Goal: Task Accomplishment & Management: Complete application form

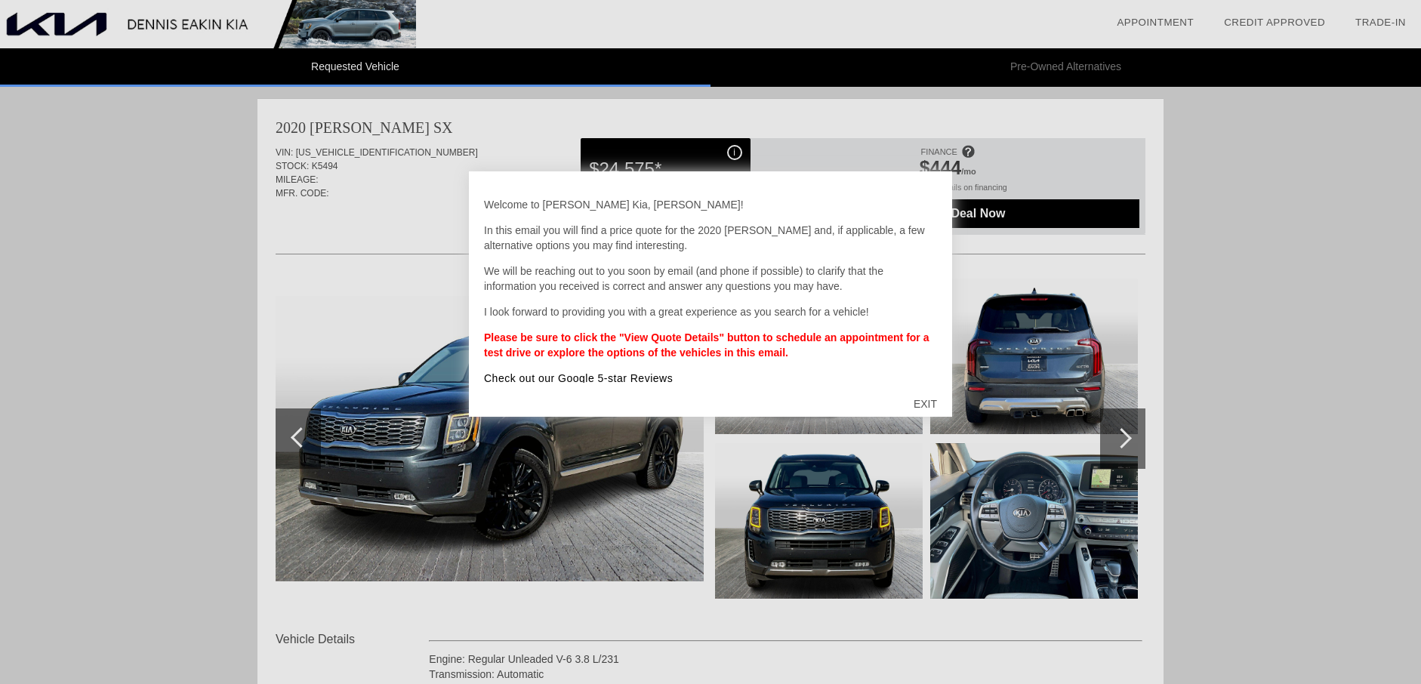
click at [922, 399] on div "EXIT" at bounding box center [925, 403] width 54 height 45
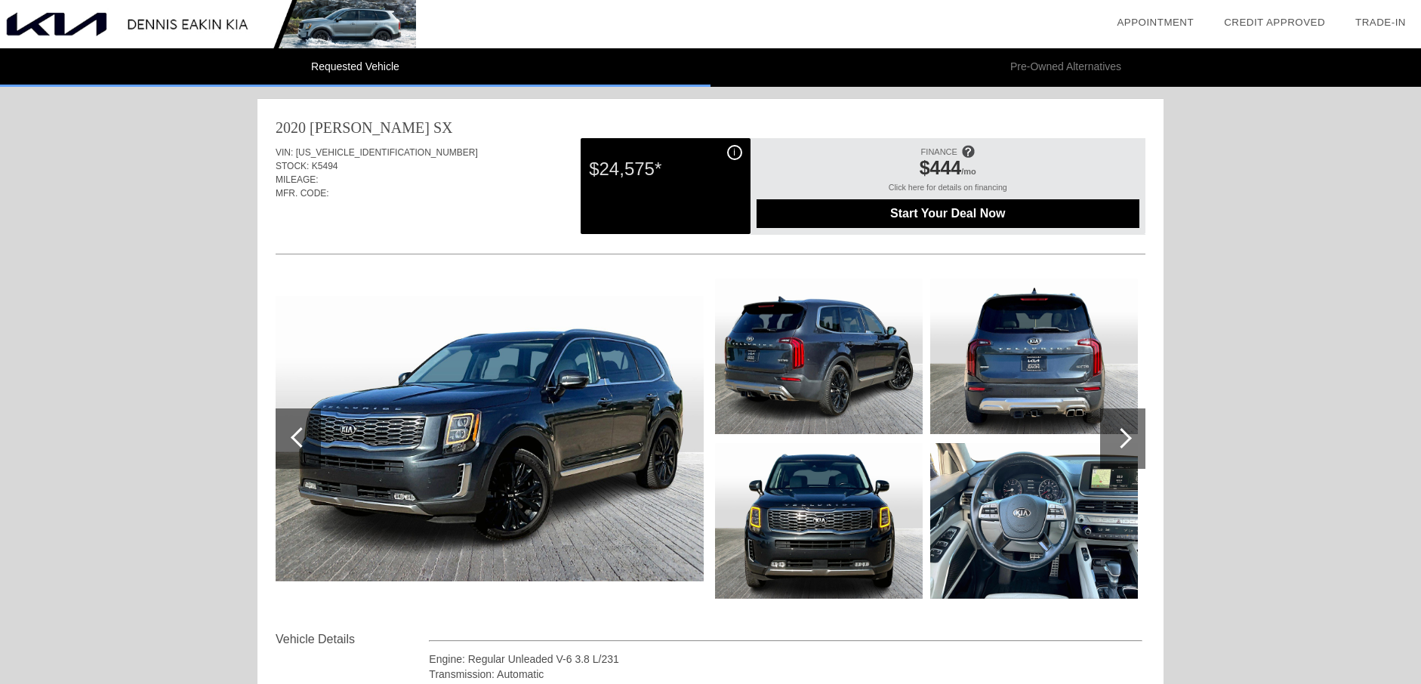
click at [460, 433] on img at bounding box center [490, 438] width 428 height 285
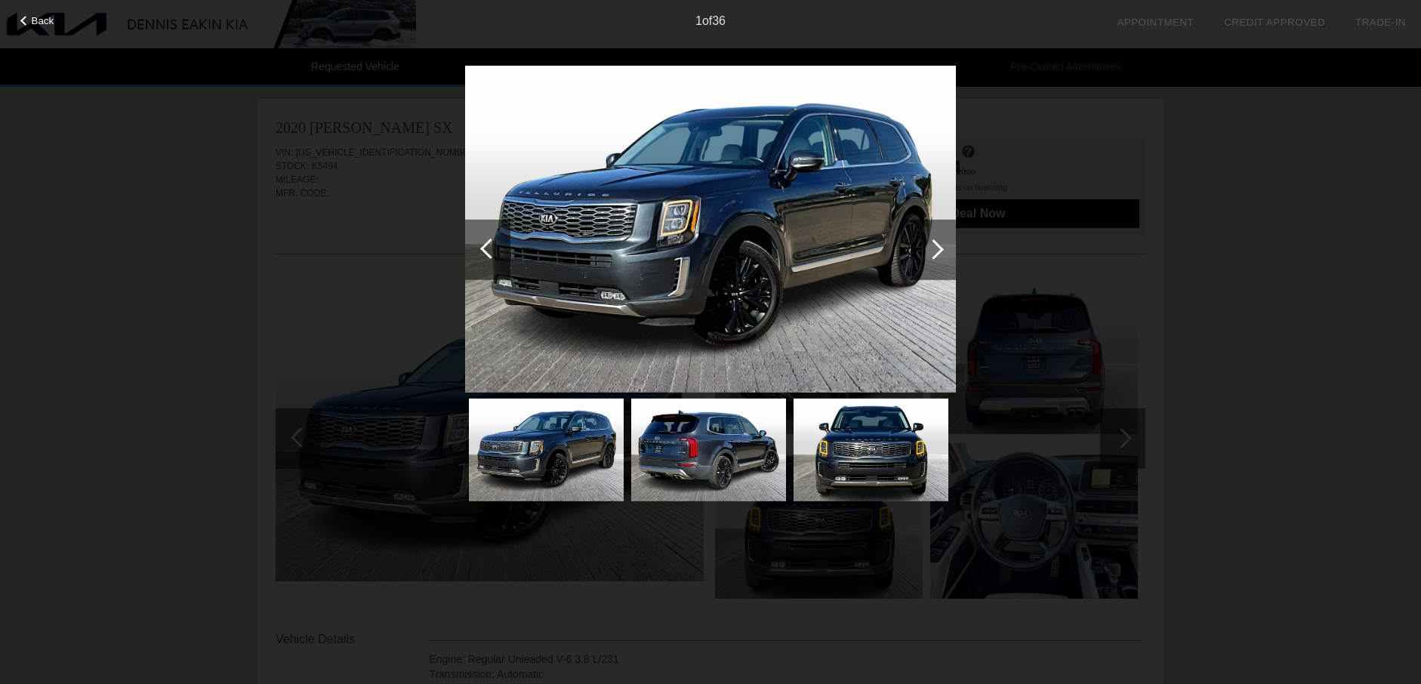
click at [940, 244] on div at bounding box center [932, 249] width 45 height 60
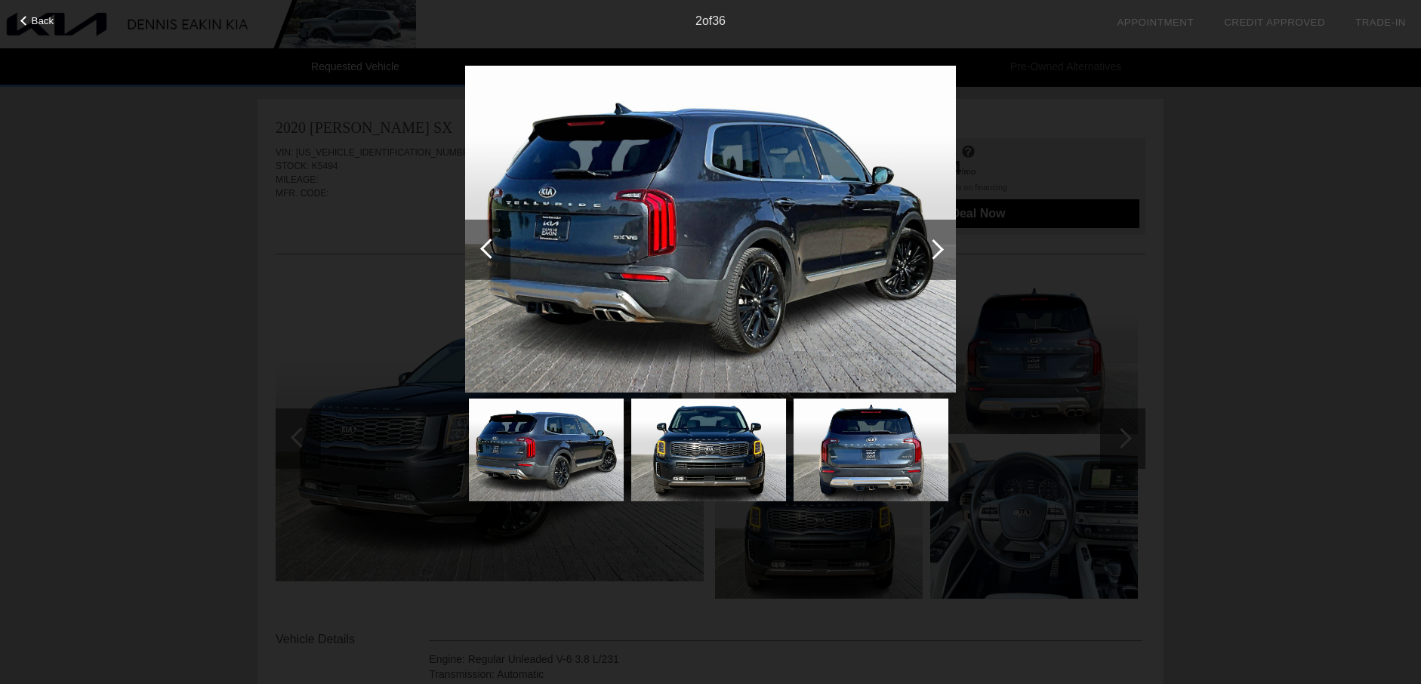
click at [939, 249] on div at bounding box center [933, 249] width 20 height 20
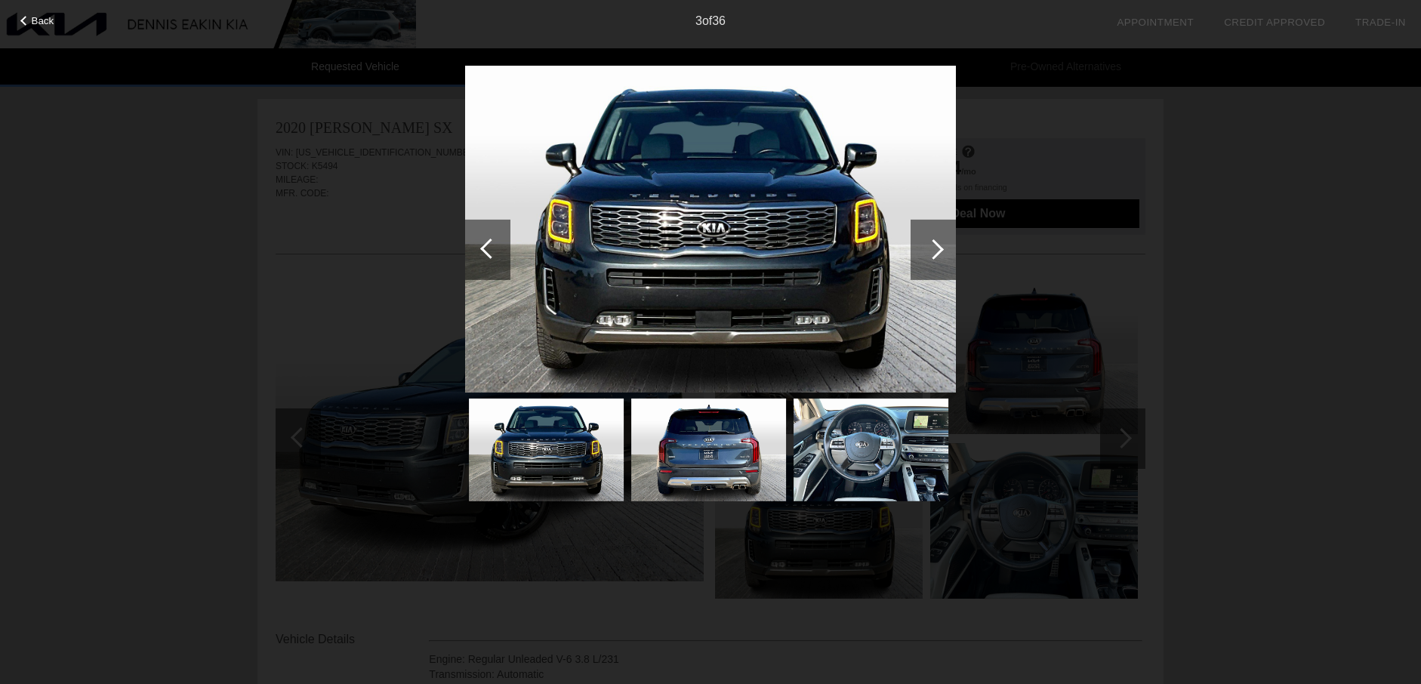
click at [939, 249] on div at bounding box center [933, 249] width 20 height 20
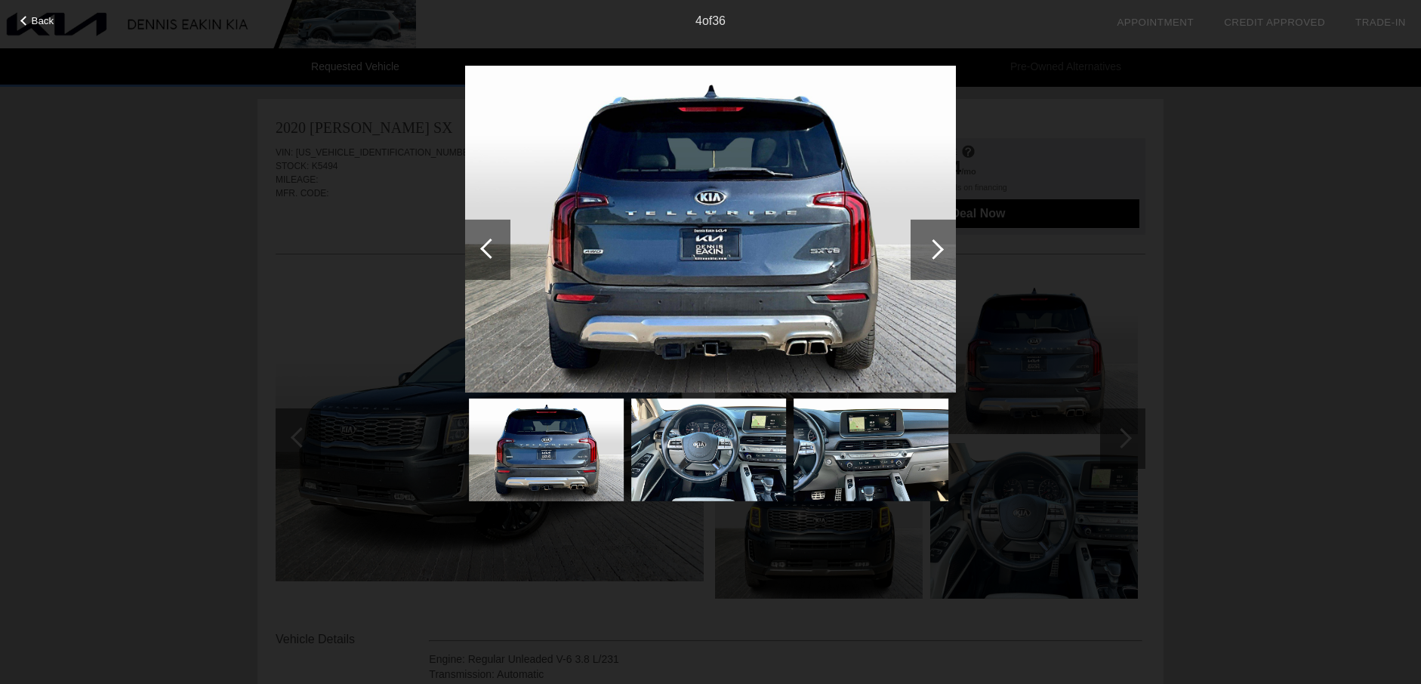
click at [939, 249] on div at bounding box center [933, 249] width 20 height 20
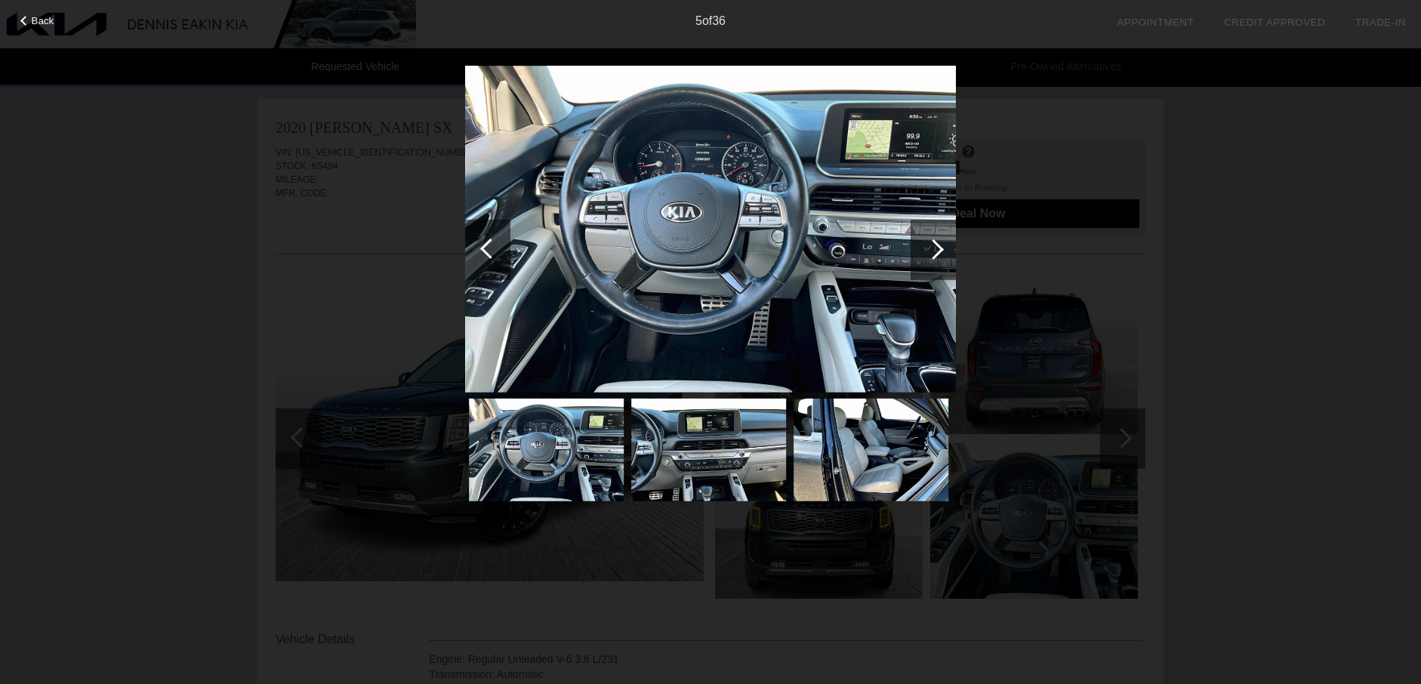
click at [939, 249] on div at bounding box center [933, 249] width 20 height 20
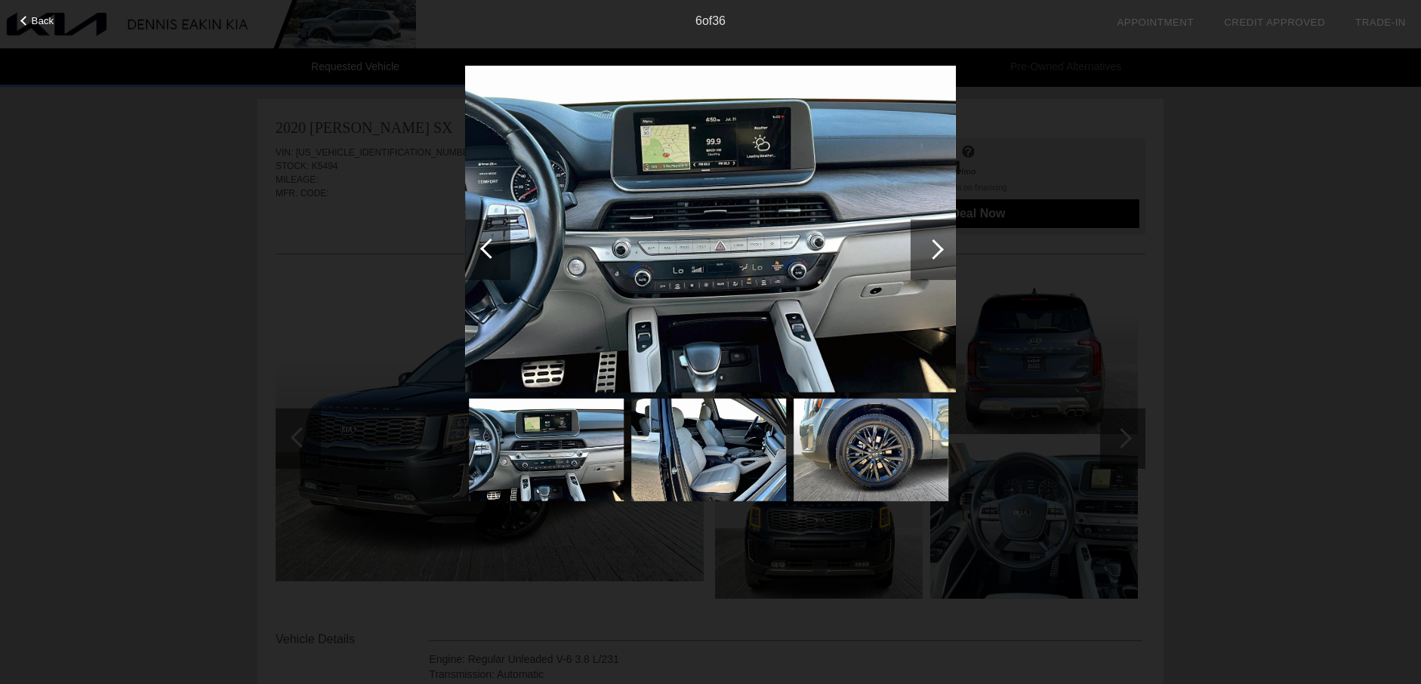
click at [939, 249] on div at bounding box center [933, 249] width 20 height 20
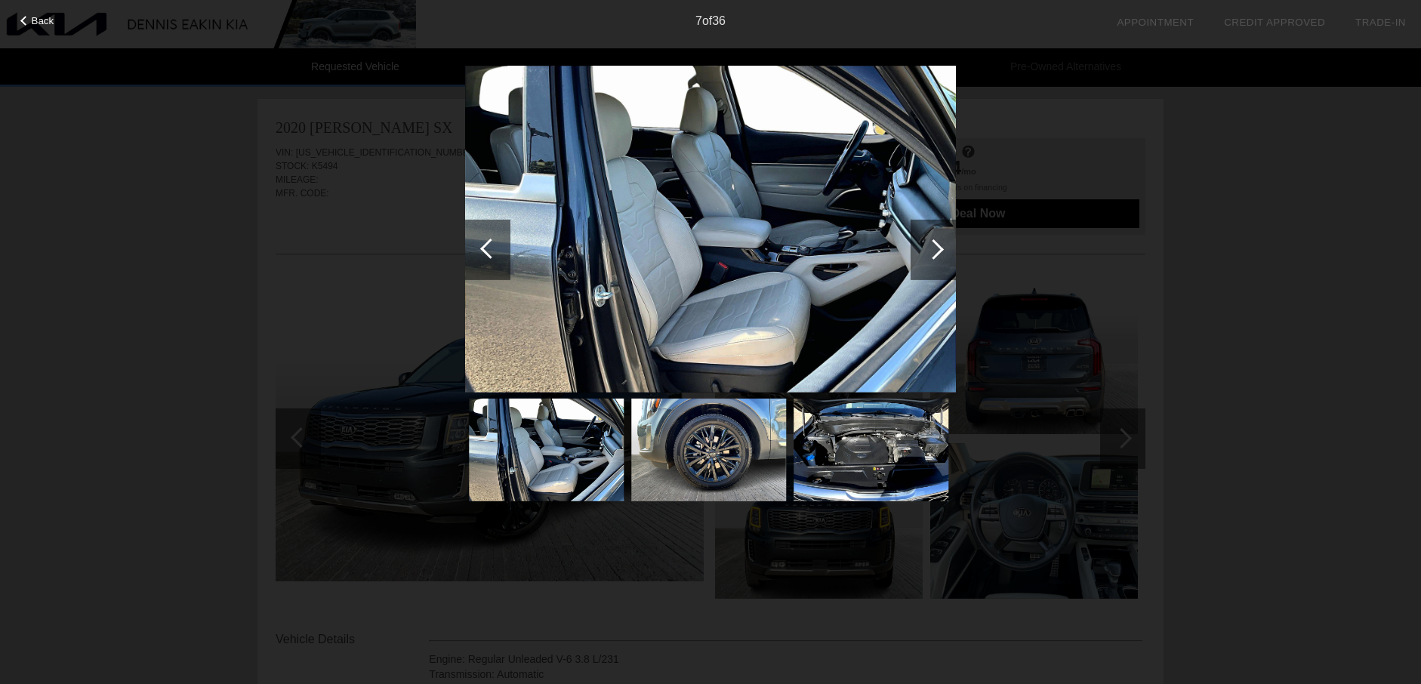
click at [939, 249] on div at bounding box center [933, 249] width 20 height 20
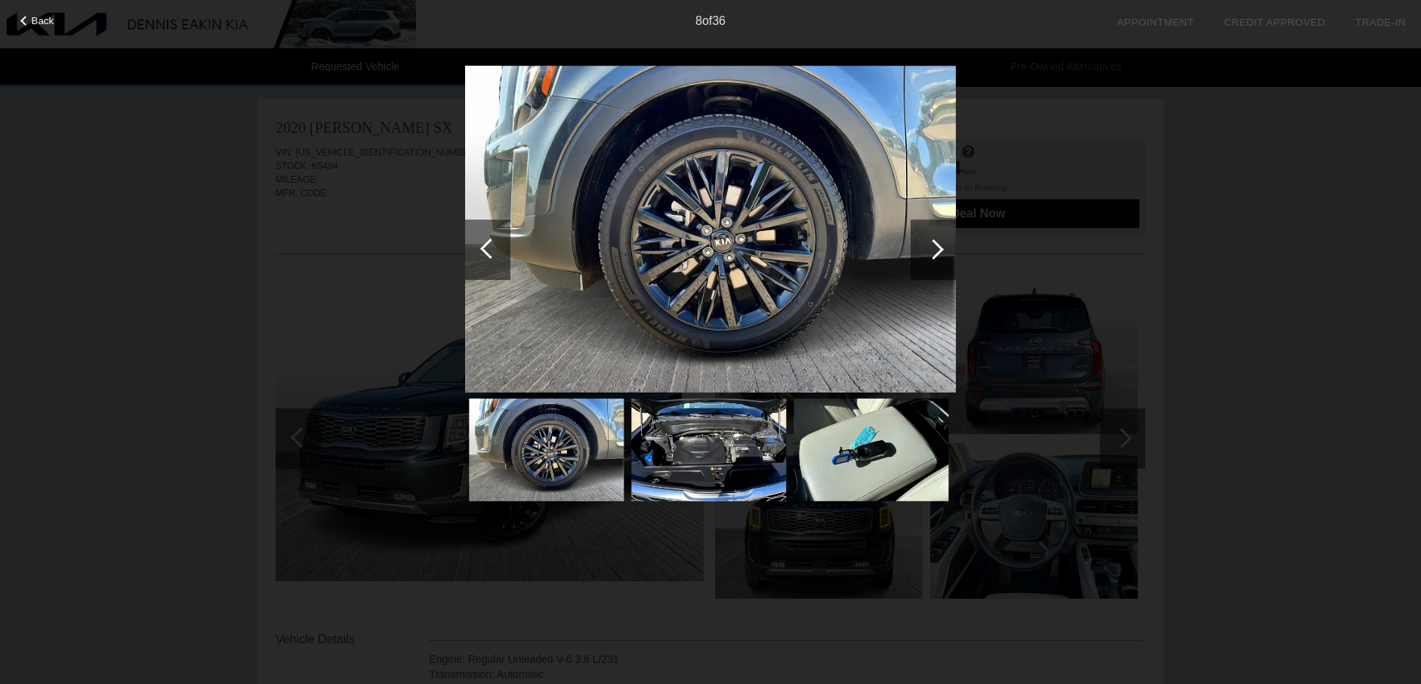
click at [939, 249] on div at bounding box center [933, 249] width 20 height 20
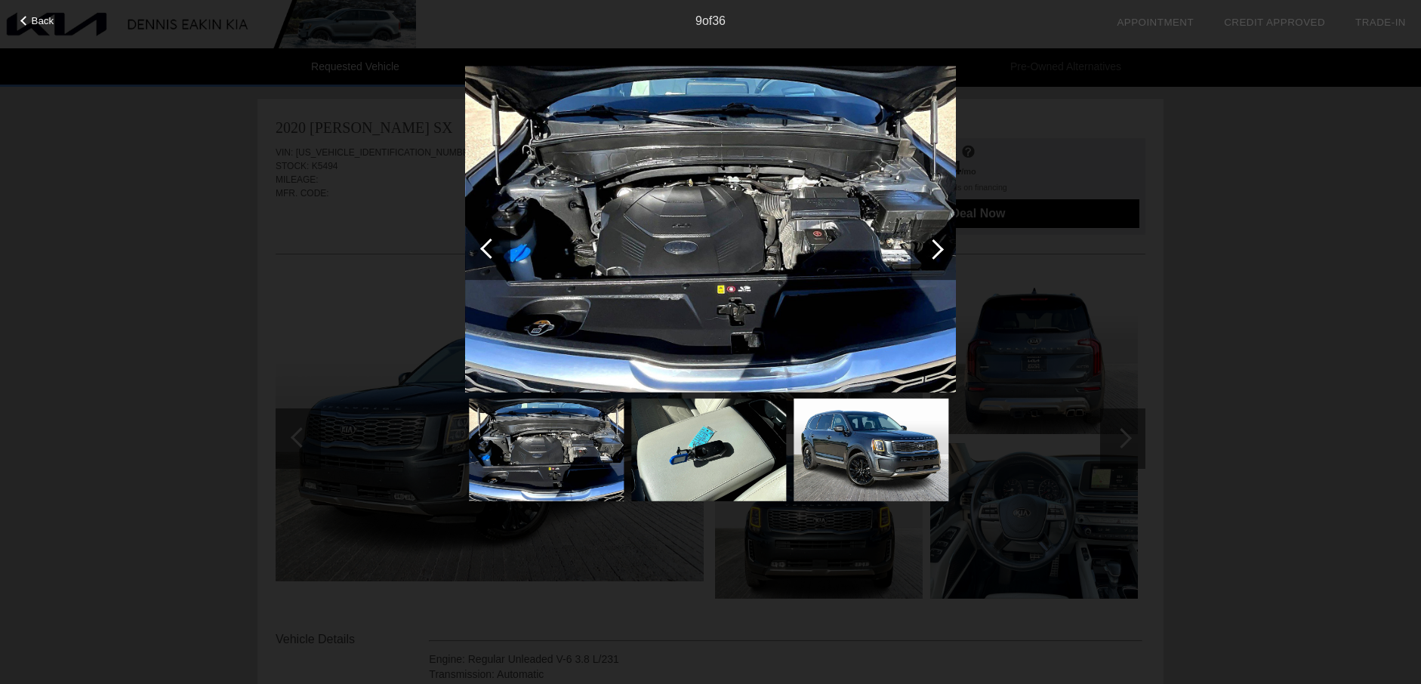
click at [939, 249] on div at bounding box center [933, 249] width 20 height 20
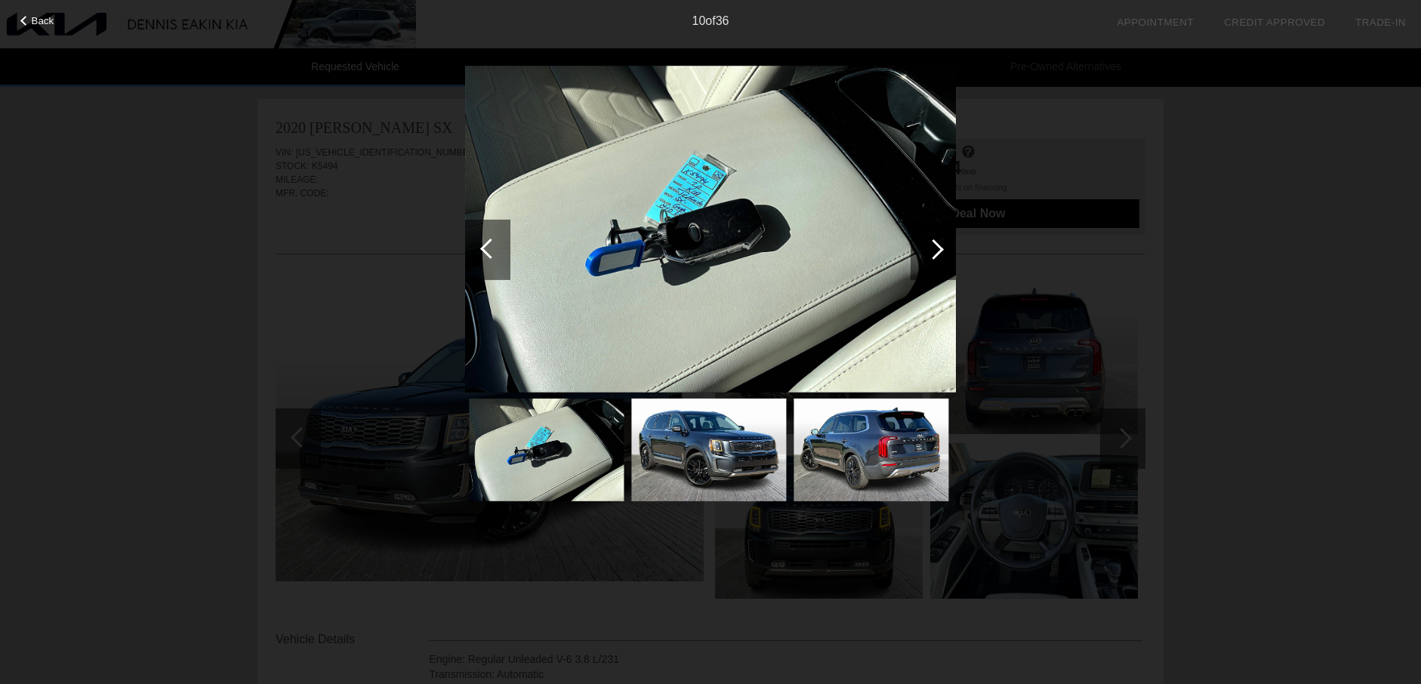
click at [939, 249] on div at bounding box center [933, 249] width 20 height 20
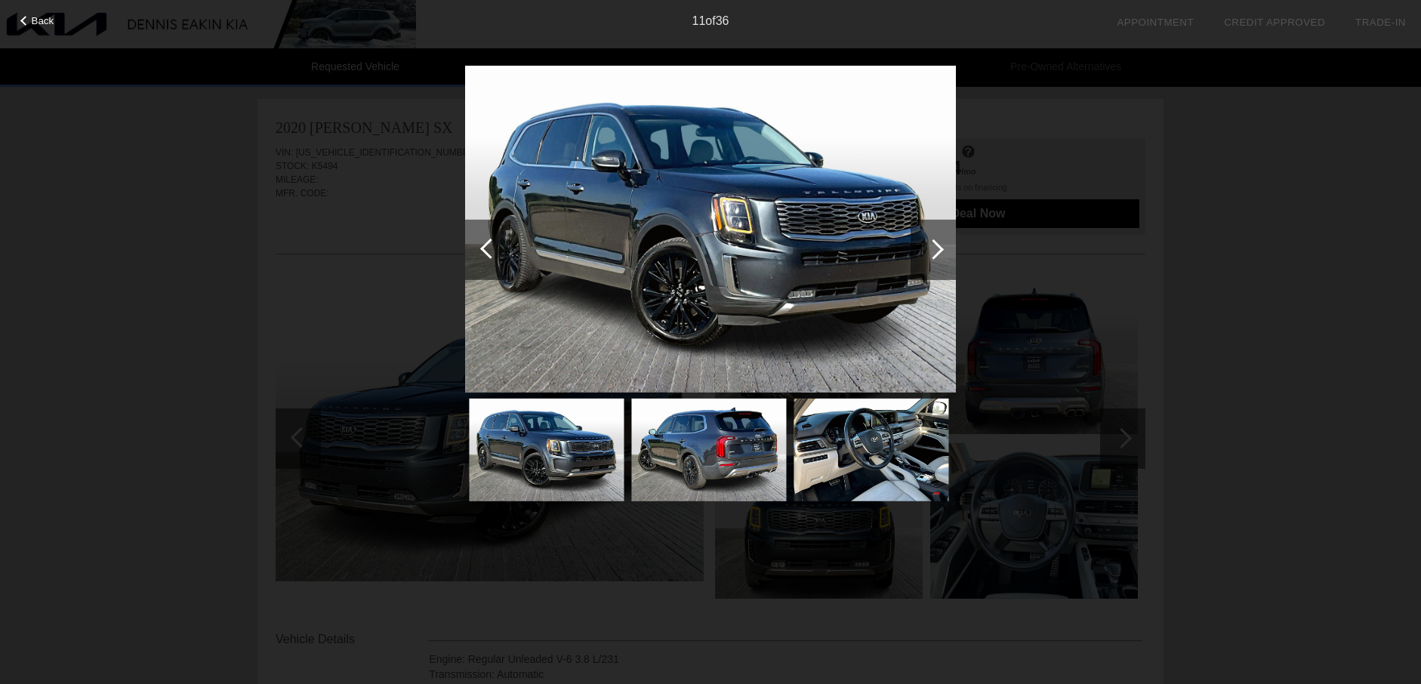
click at [939, 249] on div at bounding box center [933, 249] width 20 height 20
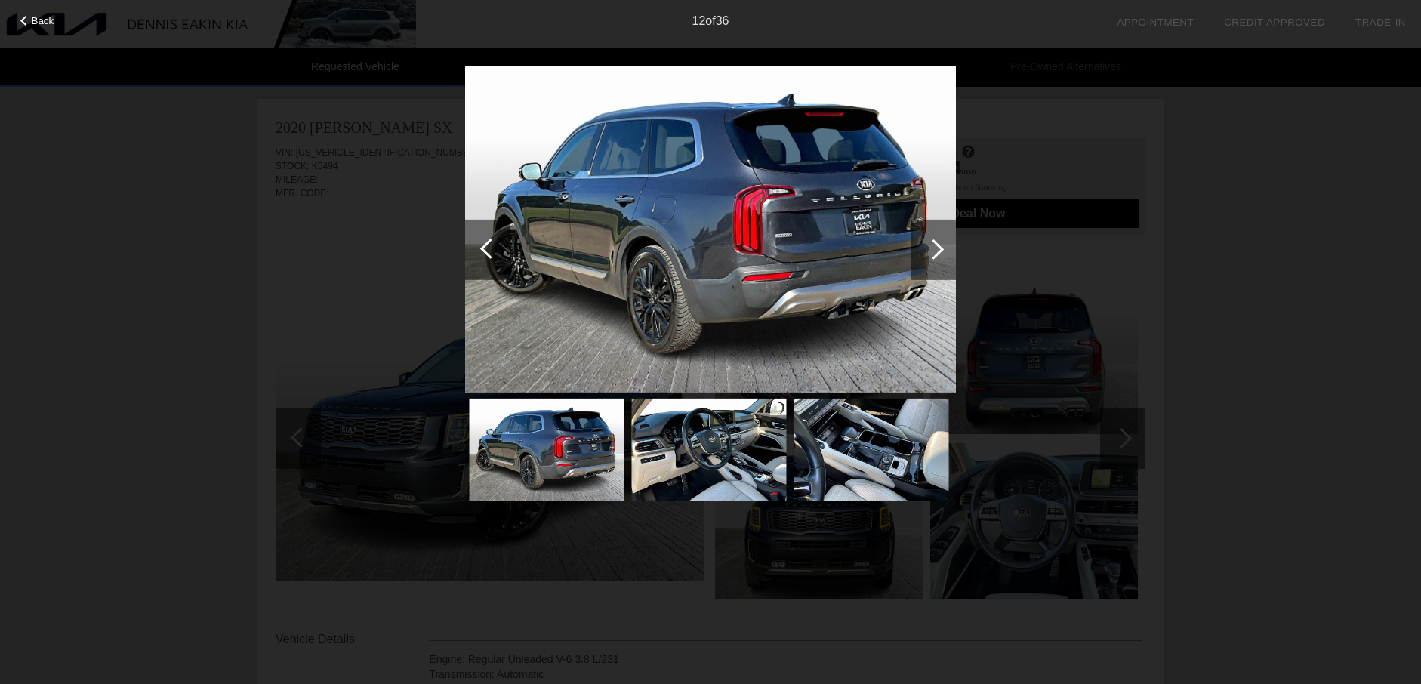
click at [939, 249] on div at bounding box center [933, 249] width 20 height 20
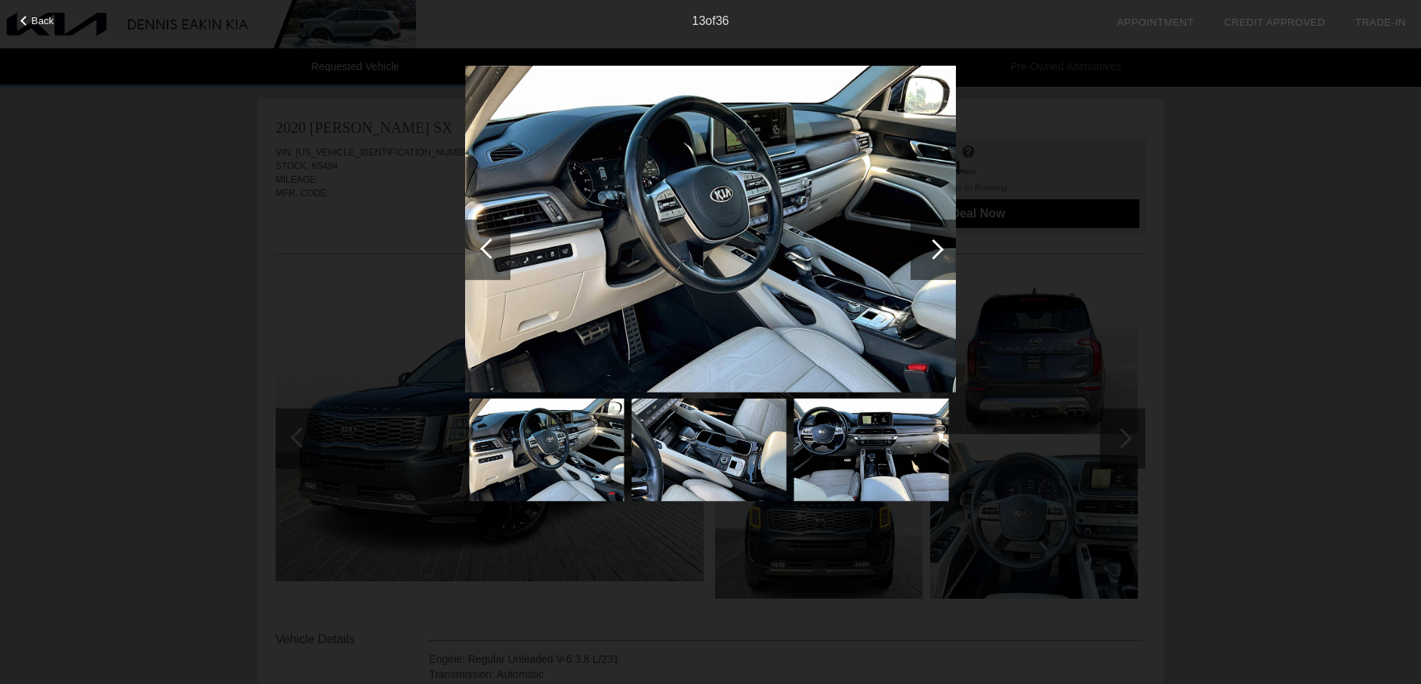
click at [939, 249] on div at bounding box center [933, 249] width 20 height 20
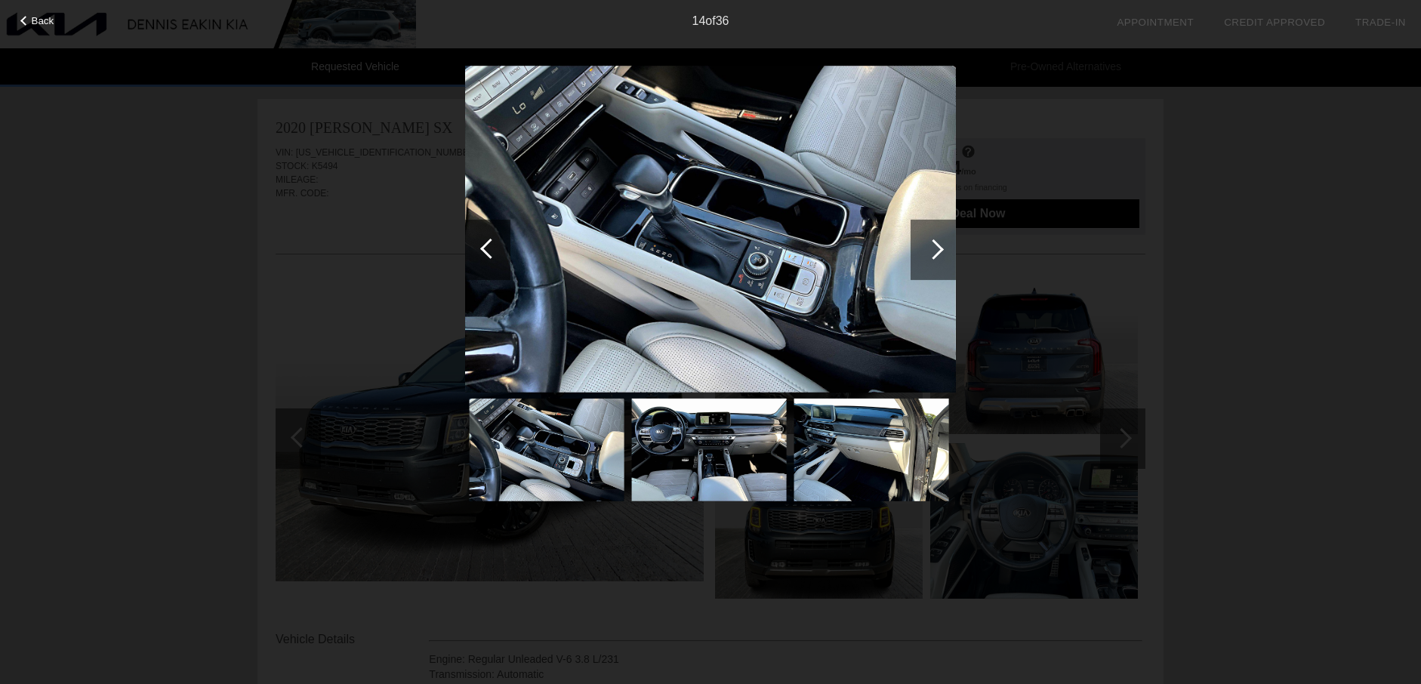
click at [939, 249] on div at bounding box center [933, 249] width 20 height 20
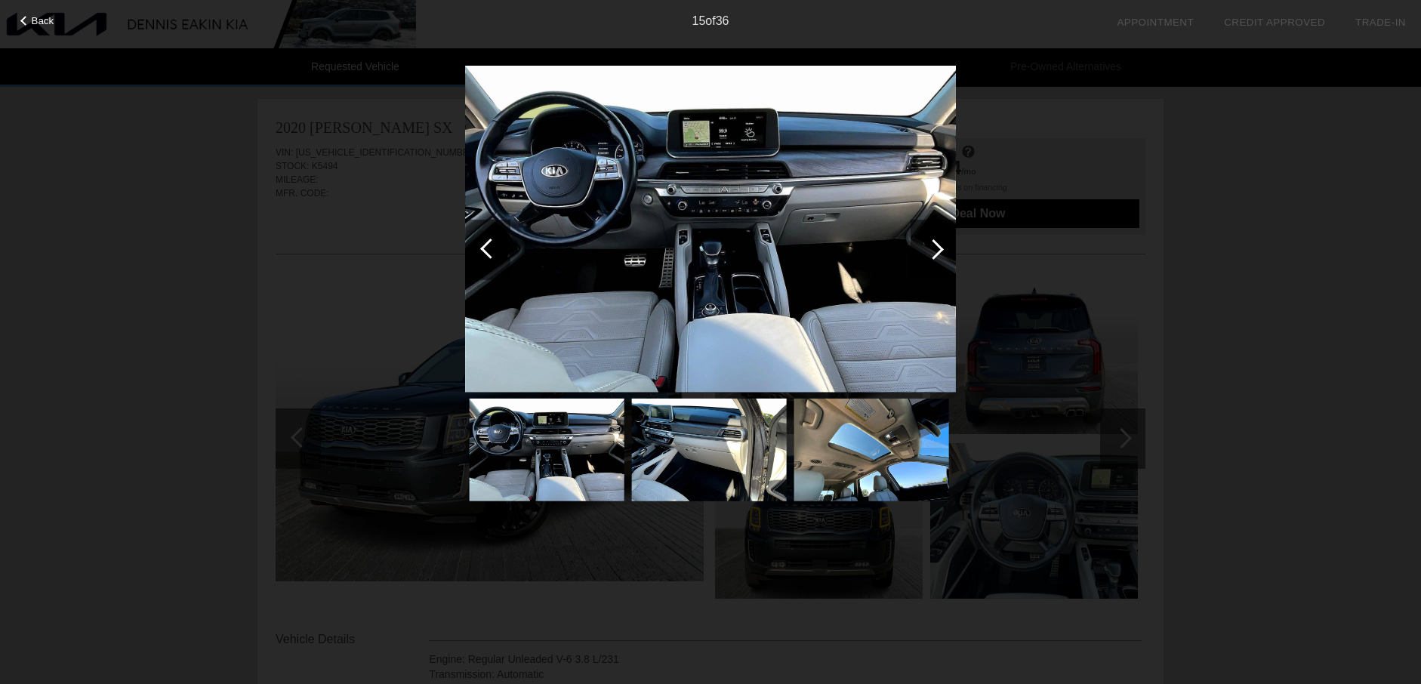
click at [1350, 296] on div "Back 15 of 36" at bounding box center [710, 342] width 1421 height 684
click at [294, 146] on div "Back 15 of 36" at bounding box center [710, 342] width 1421 height 684
drag, startPoint x: 226, startPoint y: 217, endPoint x: 216, endPoint y: 210, distance: 12.4
click at [224, 216] on div "Back 15 of 36" at bounding box center [710, 342] width 1421 height 684
click at [215, 209] on div "Back 15 of 36" at bounding box center [710, 342] width 1421 height 684
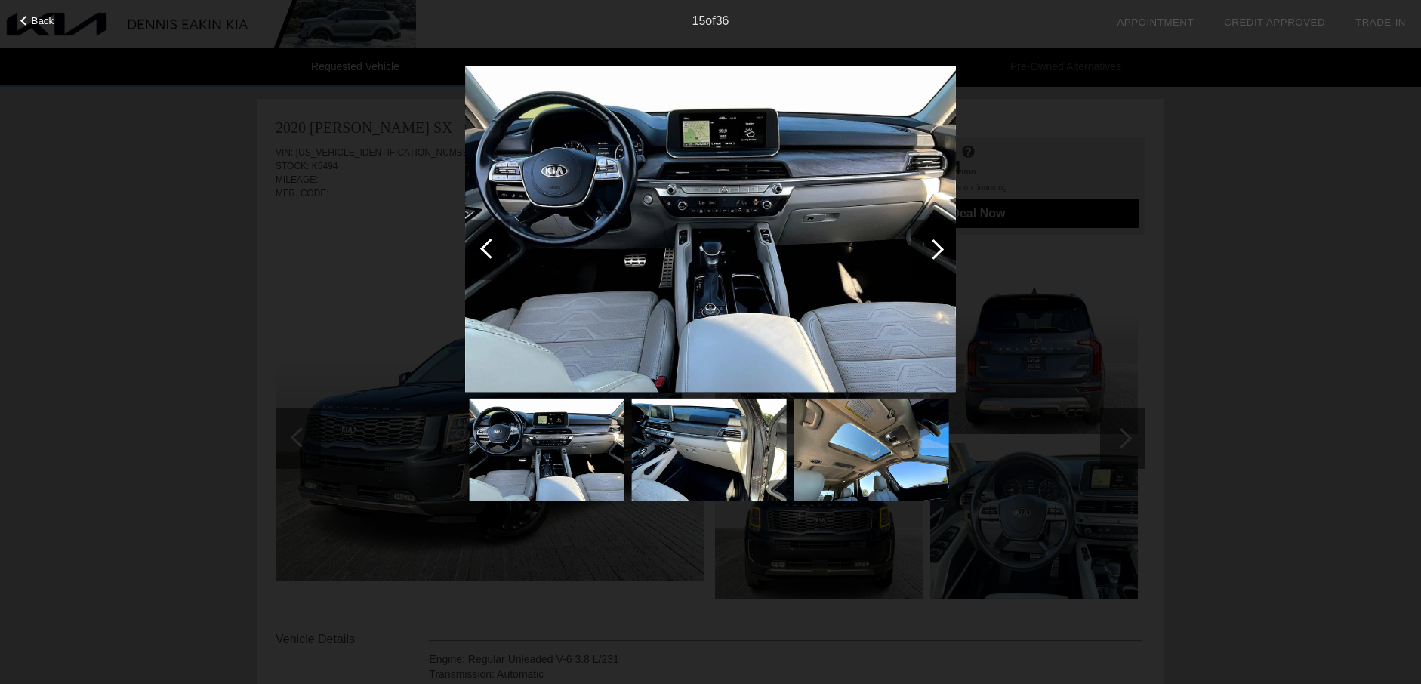
click at [25, 23] on div at bounding box center [25, 21] width 10 height 10
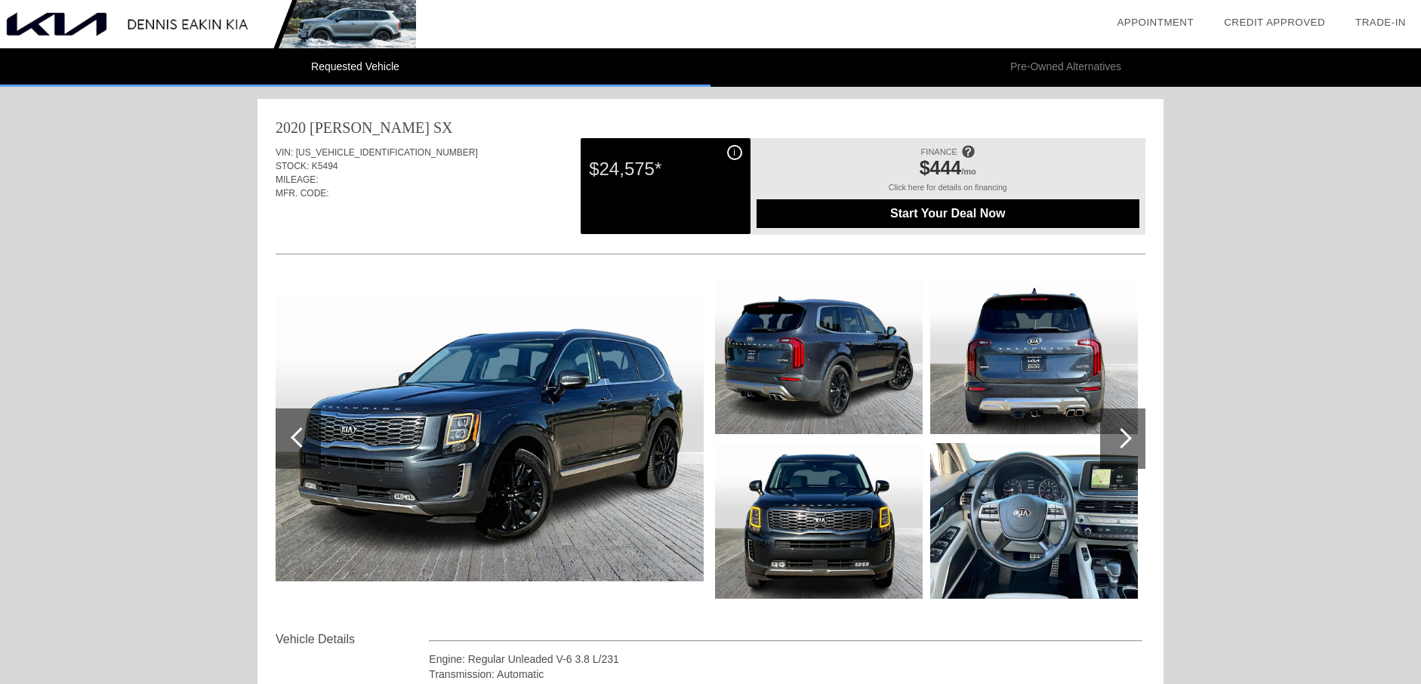
click at [60, 29] on img at bounding box center [208, 24] width 416 height 48
